Goal: Check status: Check status

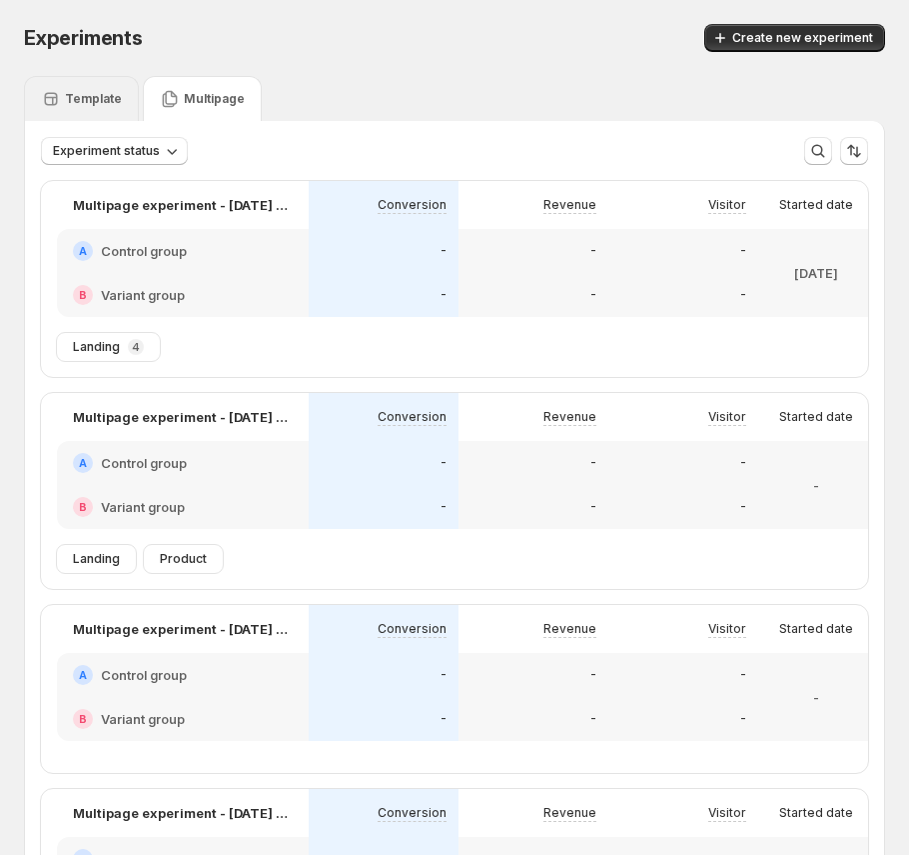
click at [107, 105] on p "Template" at bounding box center [93, 99] width 57 height 16
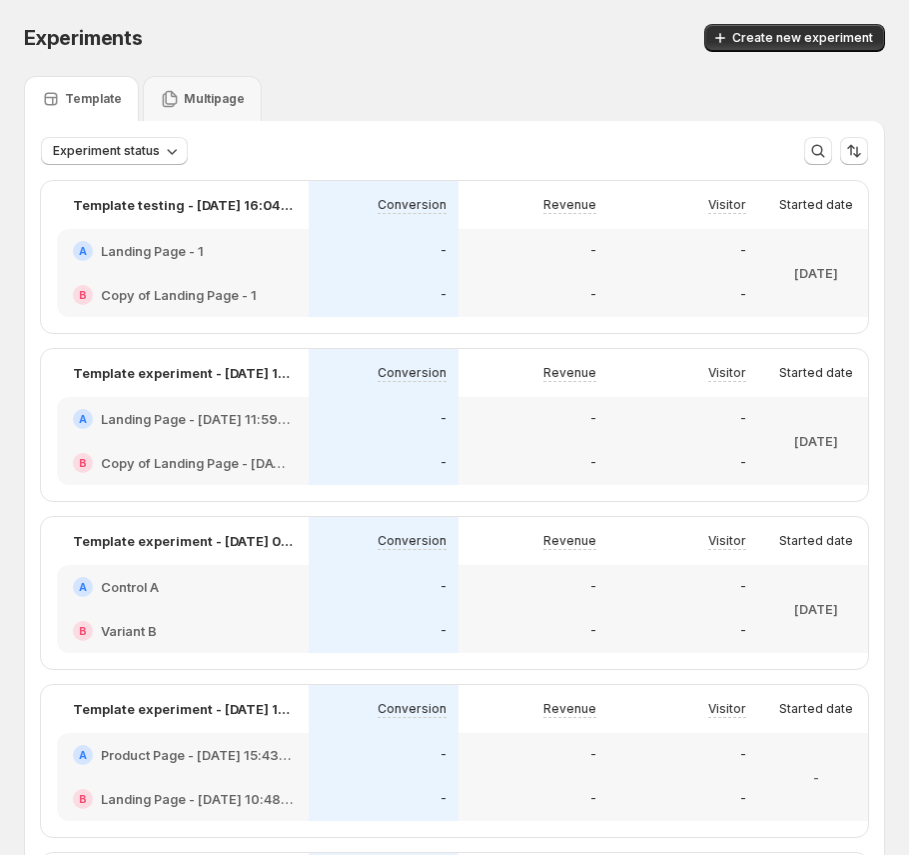
click at [473, 288] on div "-" at bounding box center [534, 295] width 126 height 20
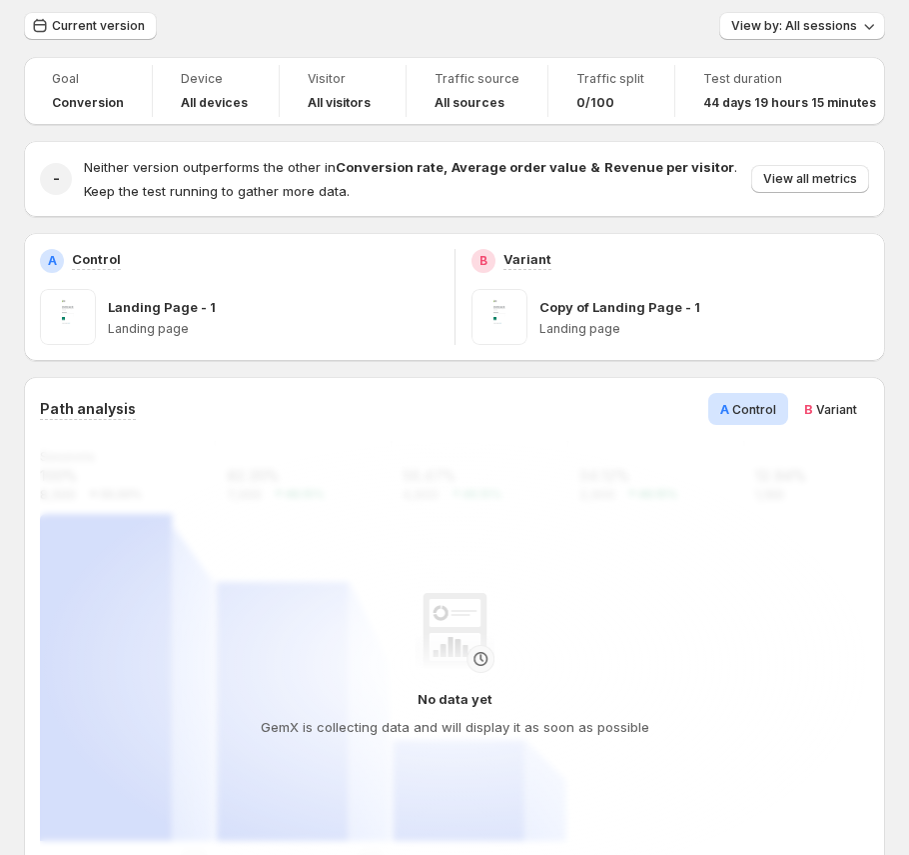
scroll to position [140, 0]
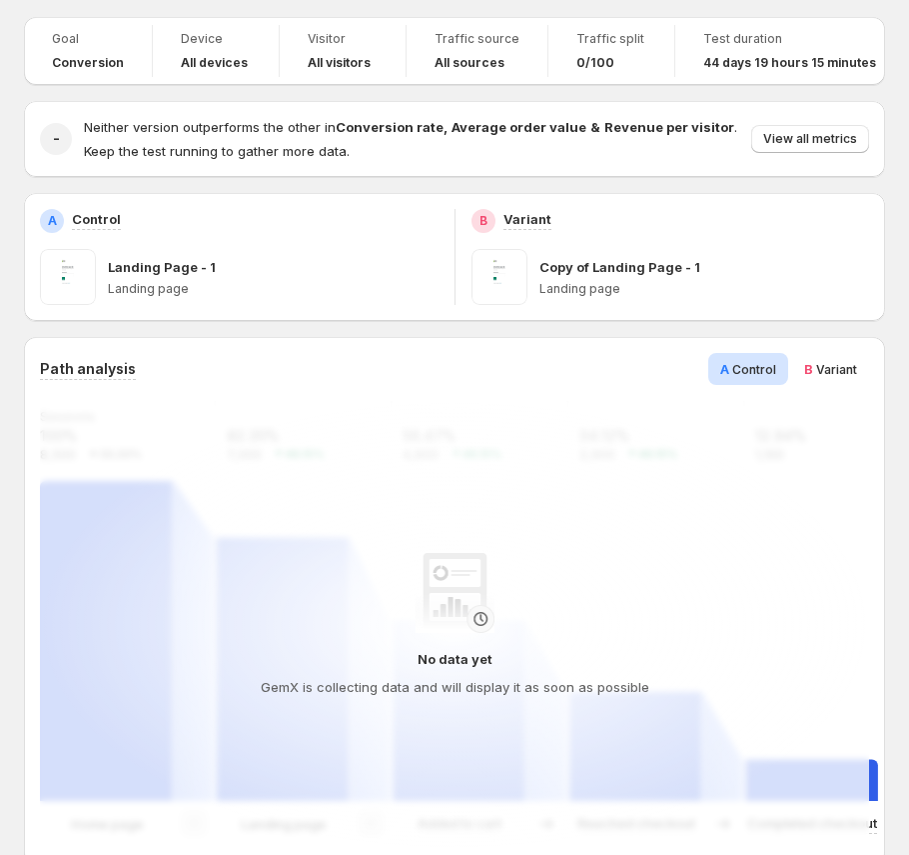
click at [841, 377] on span "B Variant" at bounding box center [831, 369] width 53 height 20
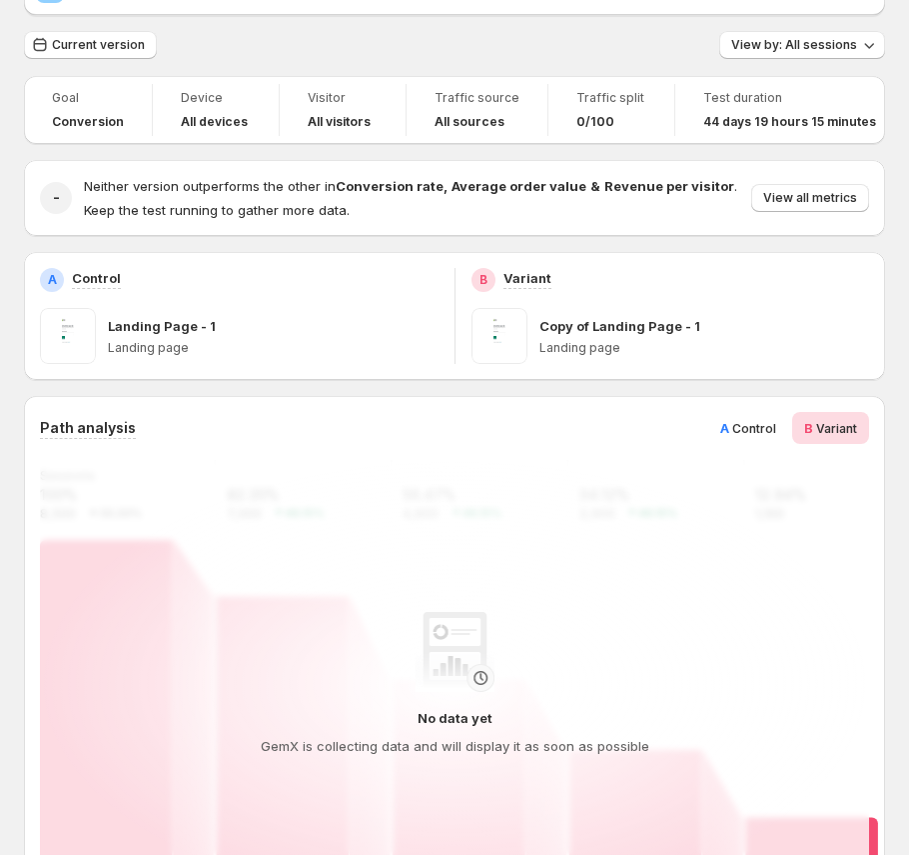
scroll to position [144, 0]
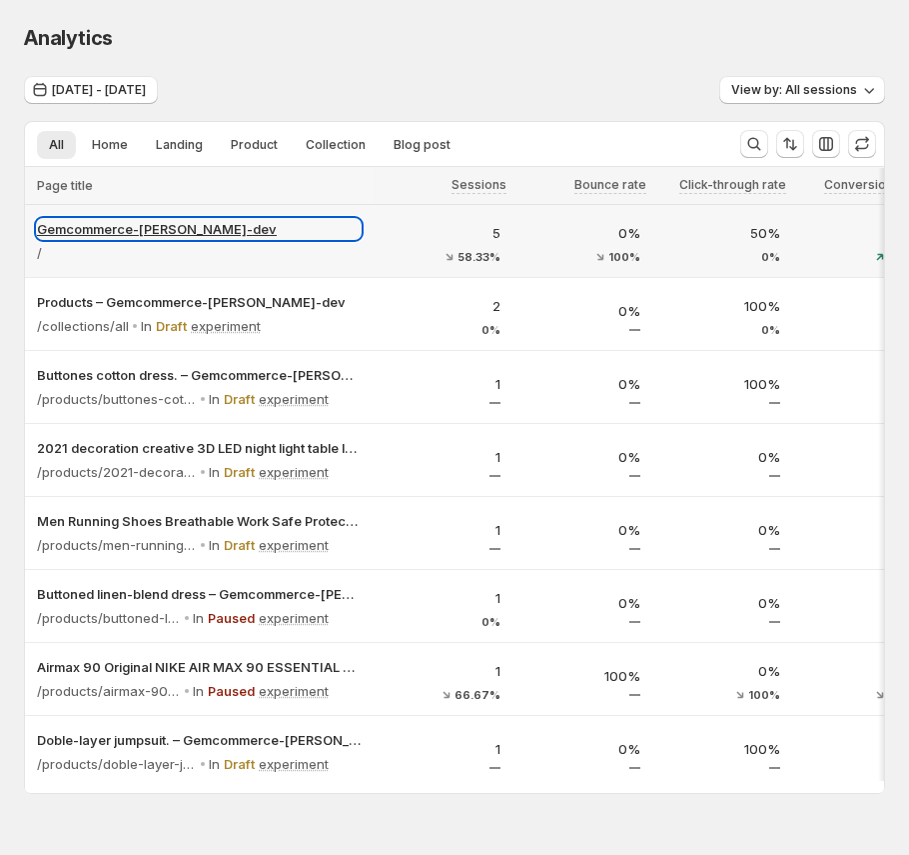
click at [169, 230] on p "Gemcommerce-[PERSON_NAME]-dev" at bounding box center [199, 229] width 324 height 20
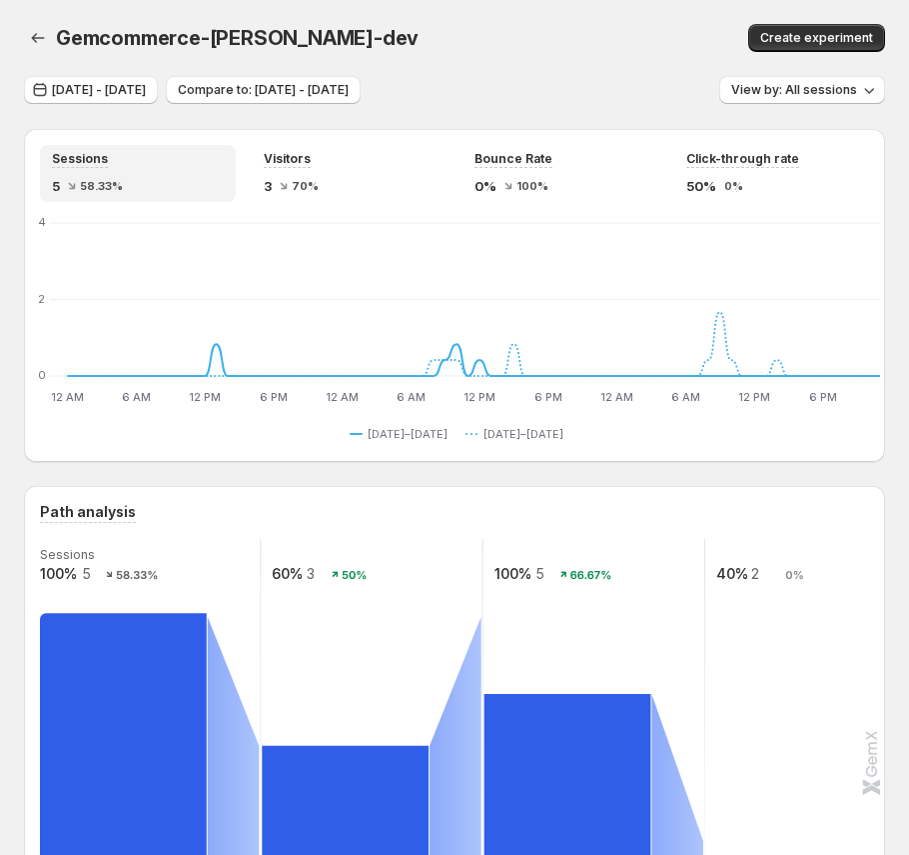
scroll to position [553, 0]
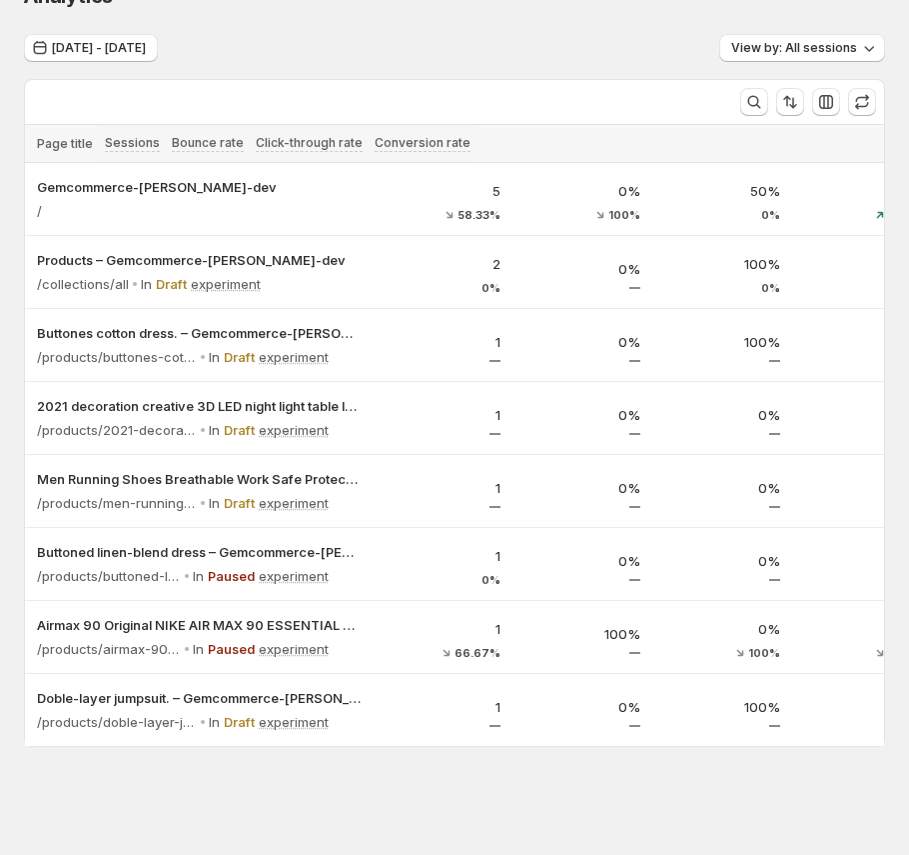
scroll to position [55, 0]
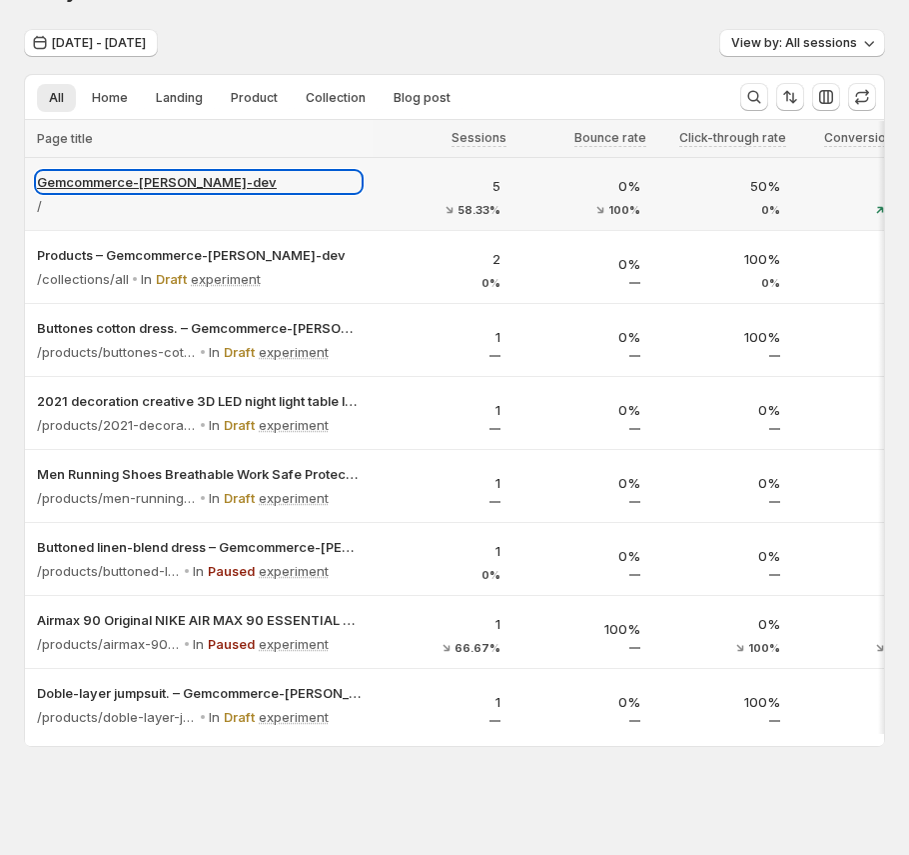
click at [177, 175] on p "Gemcommerce-[PERSON_NAME]-dev" at bounding box center [199, 182] width 324 height 20
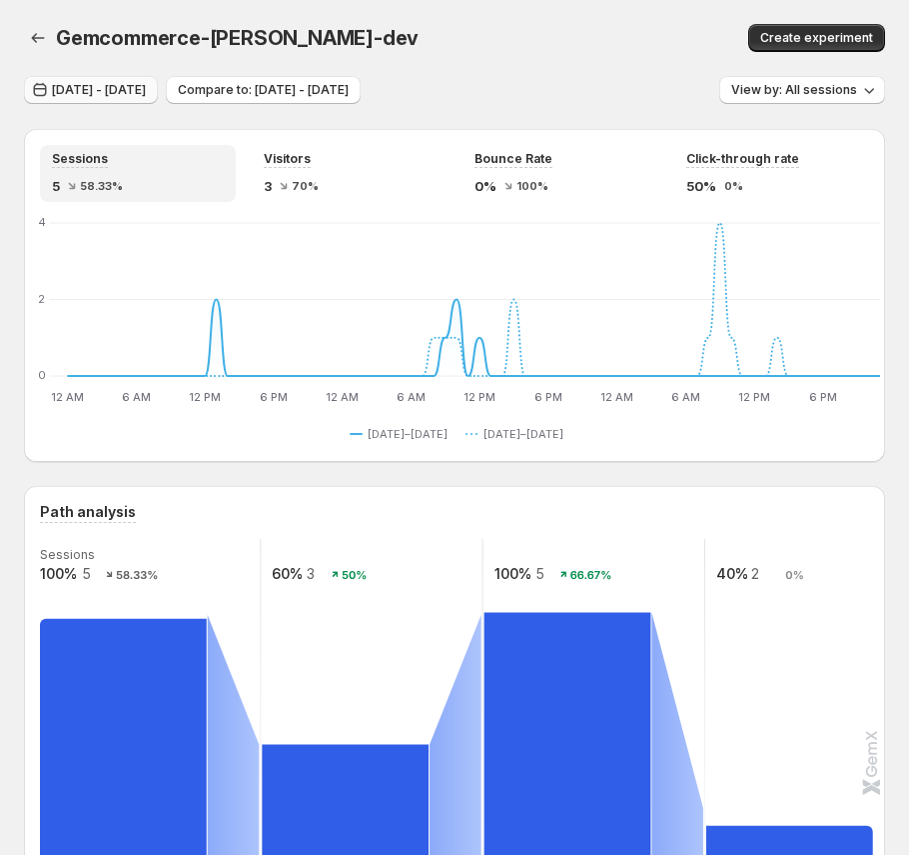
click at [146, 93] on span "[DATE] - [DATE]" at bounding box center [99, 90] width 94 height 16
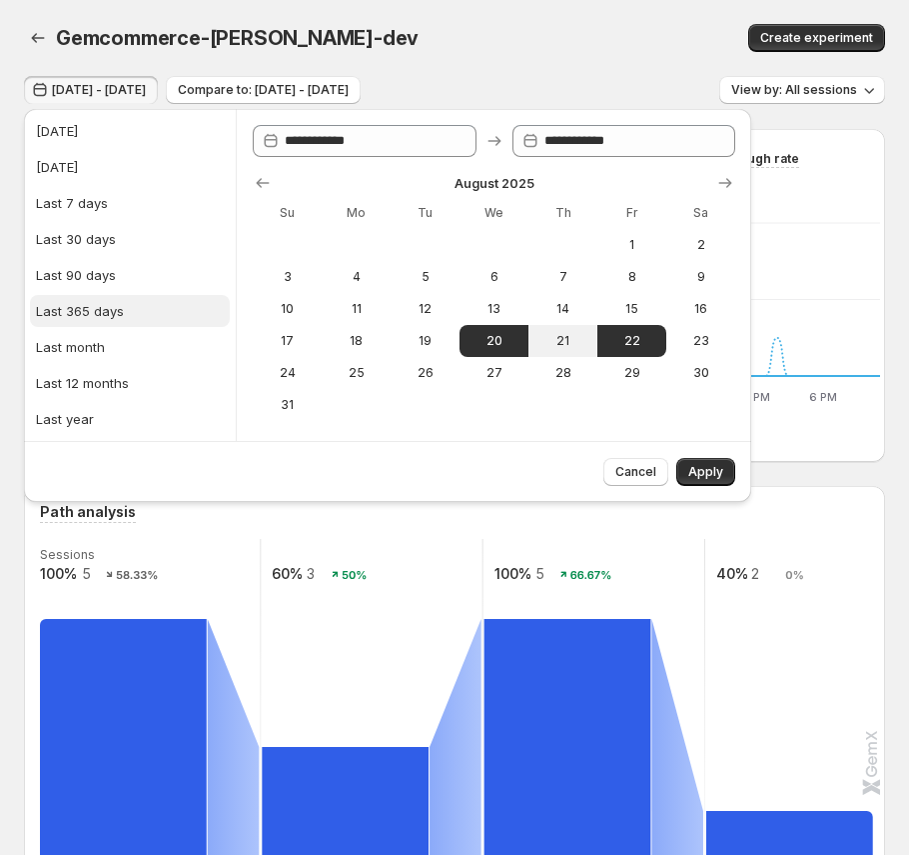
click at [122, 320] on button "Last 365 days" at bounding box center [130, 311] width 200 height 32
type input "**********"
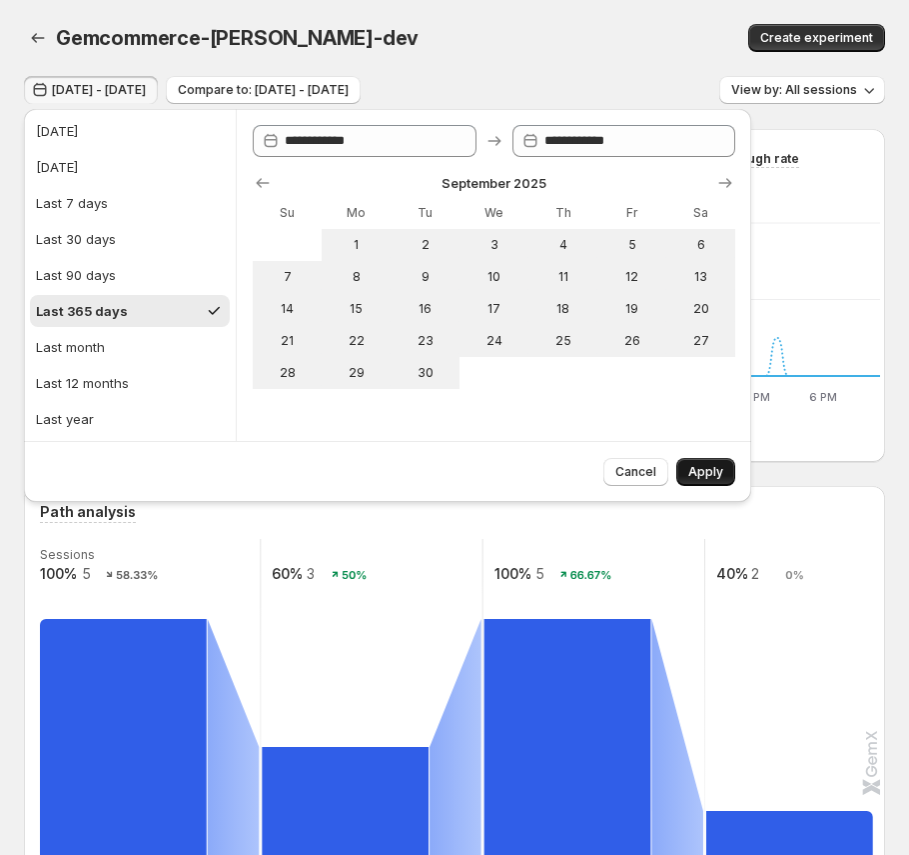
click at [691, 460] on button "Apply" at bounding box center [706, 472] width 59 height 28
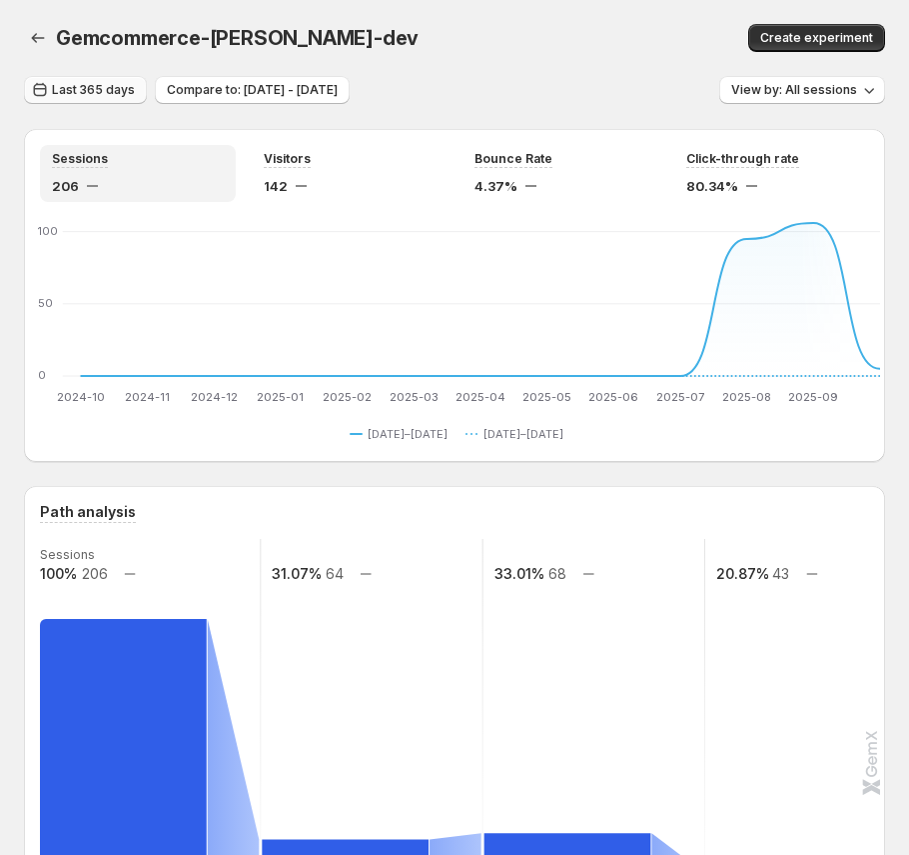
click at [122, 92] on span "Last 365 days" at bounding box center [93, 90] width 83 height 16
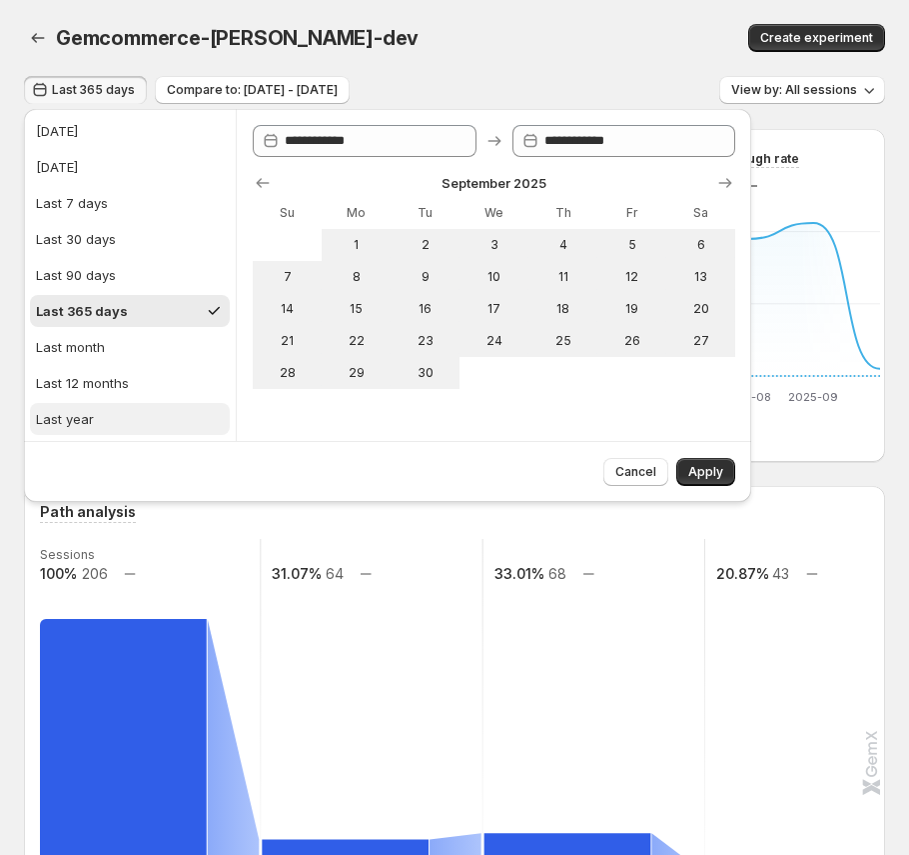
click at [115, 413] on button "Last year" at bounding box center [130, 419] width 200 height 32
type input "**********"
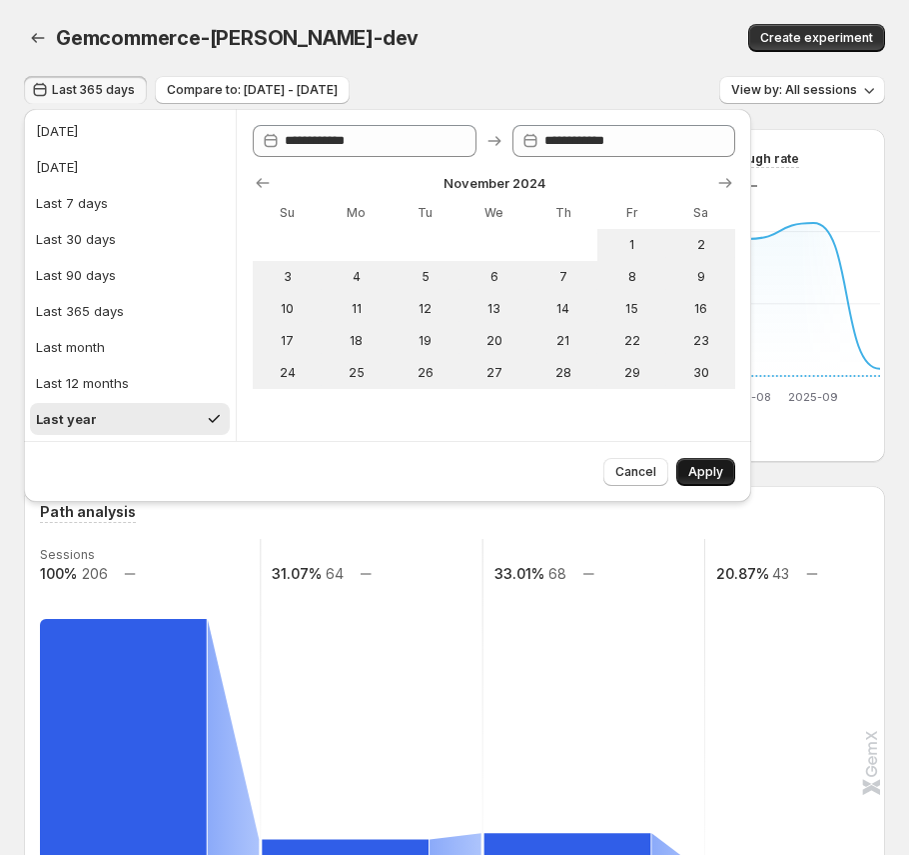
click at [715, 467] on span "Apply" at bounding box center [706, 472] width 35 height 16
